Goal: Navigation & Orientation: Find specific page/section

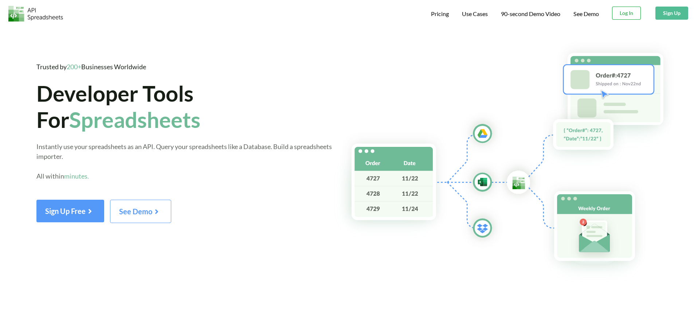
click at [629, 13] on button "Log In" at bounding box center [626, 13] width 29 height 13
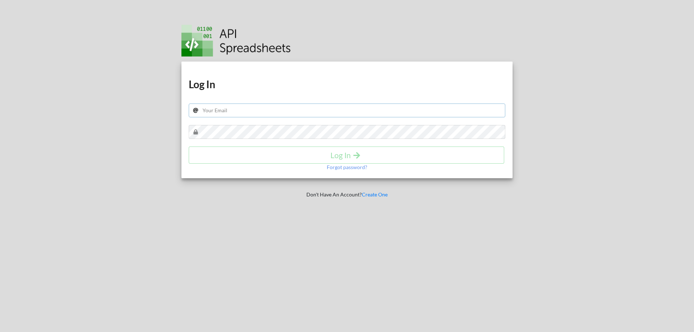
drag, startPoint x: 295, startPoint y: 109, endPoint x: 302, endPoint y: 112, distance: 7.5
click at [295, 109] on input "text" at bounding box center [347, 111] width 317 height 14
type input "owenbennett987@gmail.com"
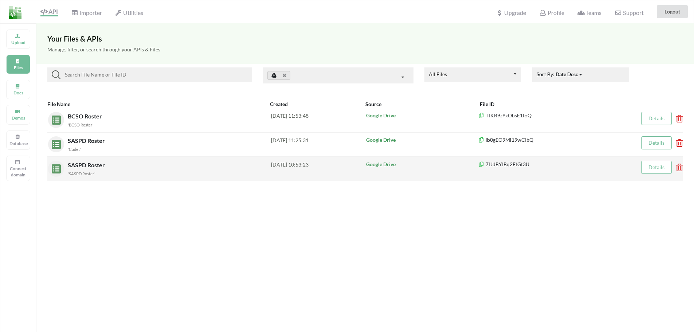
click at [662, 164] on link "Details" at bounding box center [657, 167] width 16 height 6
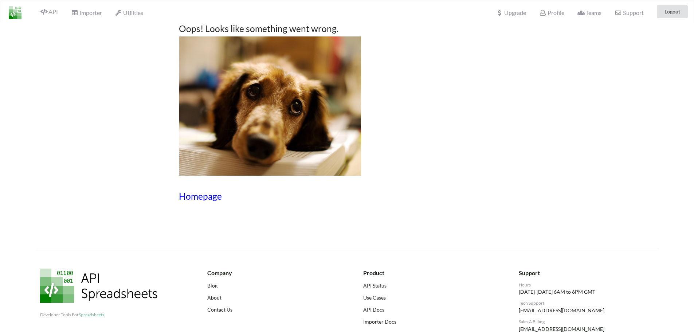
click at [201, 200] on h3 "Homepage" at bounding box center [347, 196] width 336 height 11
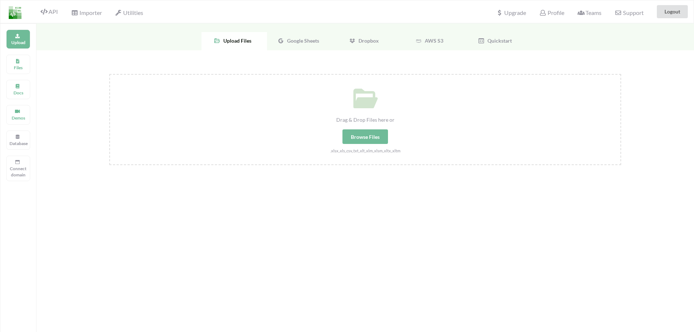
click at [285, 43] on span "Google Sheets" at bounding box center [301, 41] width 35 height 6
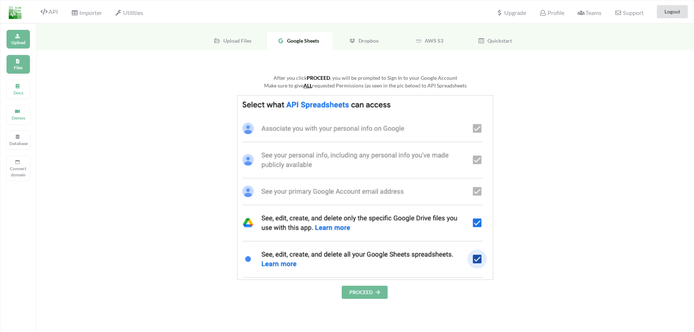
click at [13, 67] on p "Files" at bounding box center [17, 68] width 17 height 6
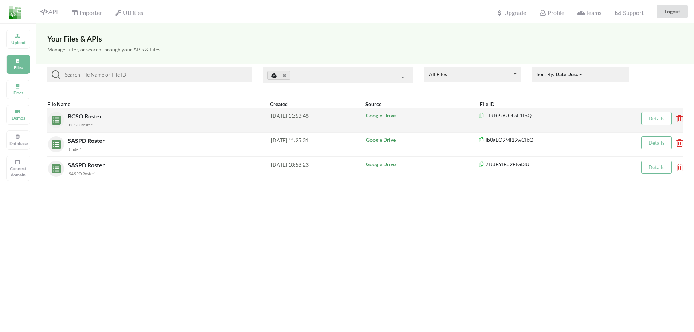
click at [656, 119] on link "Details" at bounding box center [657, 118] width 16 height 6
